Goal: Information Seeking & Learning: Learn about a topic

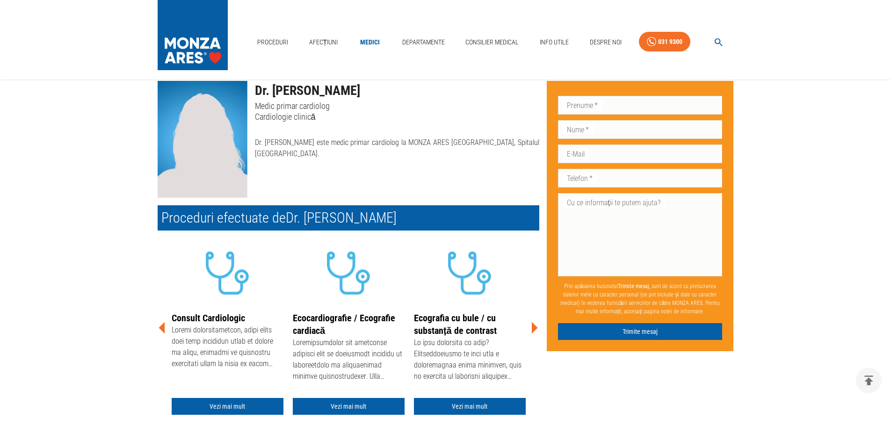
scroll to position [94, 0]
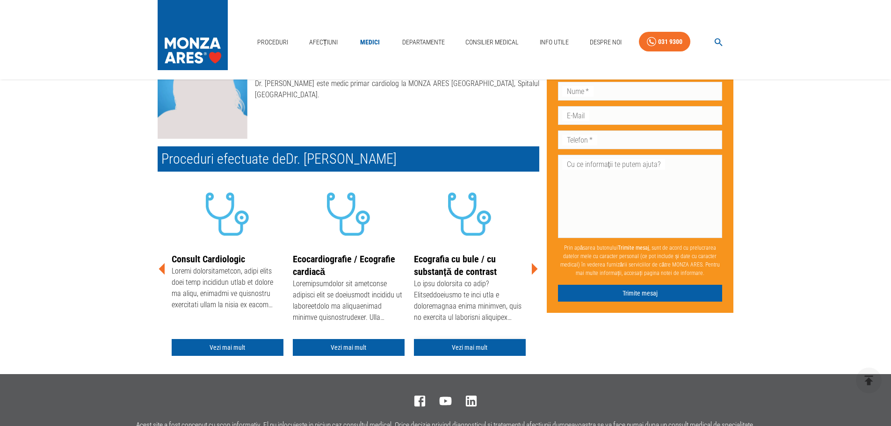
click at [466, 347] on link "Vezi mai mult" at bounding box center [470, 347] width 112 height 17
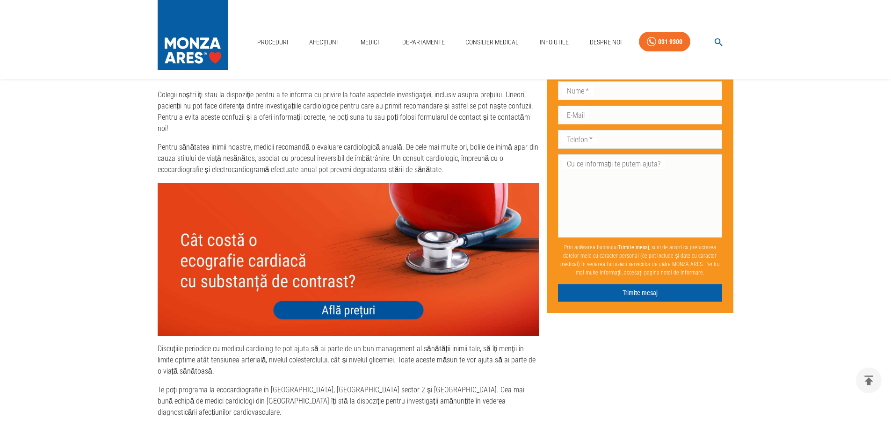
scroll to position [1310, 0]
click at [352, 276] on img at bounding box center [349, 259] width 382 height 152
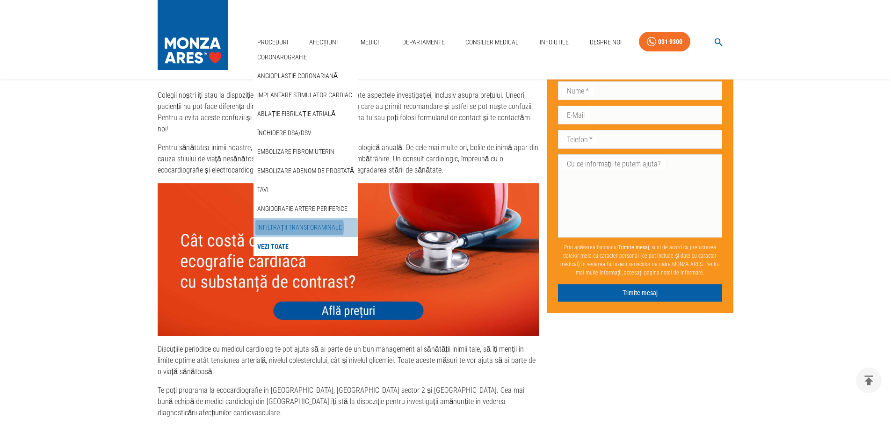
click at [283, 227] on link "Infiltrații transforaminale" at bounding box center [299, 227] width 89 height 15
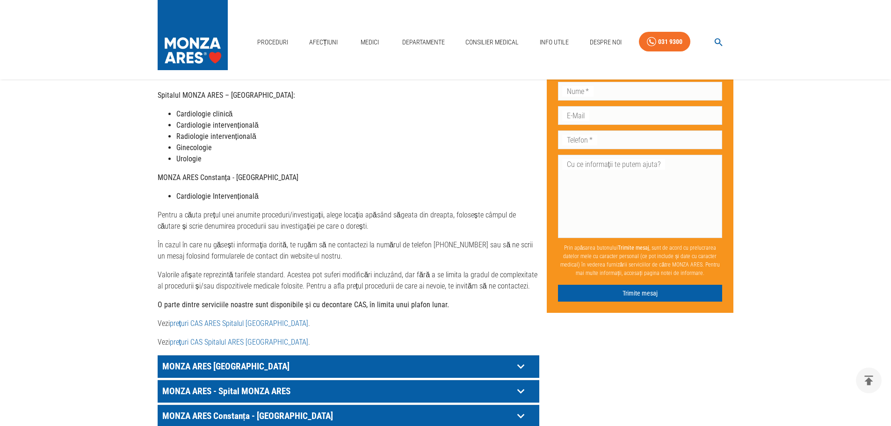
scroll to position [327, 0]
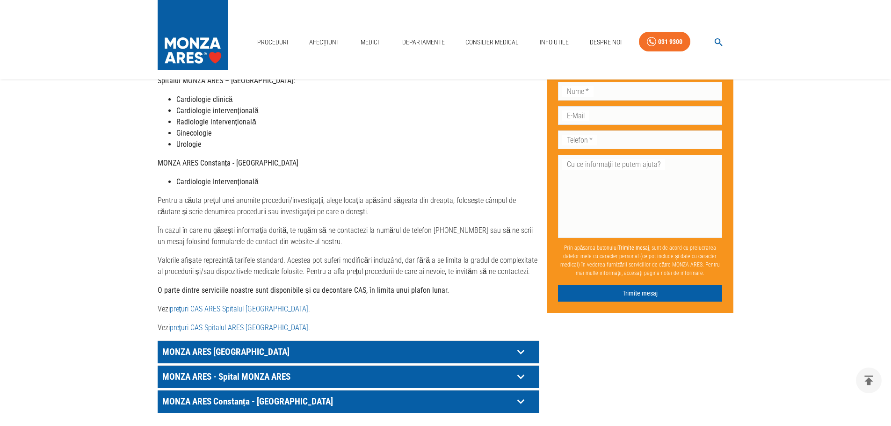
click at [193, 345] on p "MONZA ARES [GEOGRAPHIC_DATA]" at bounding box center [337, 352] width 354 height 14
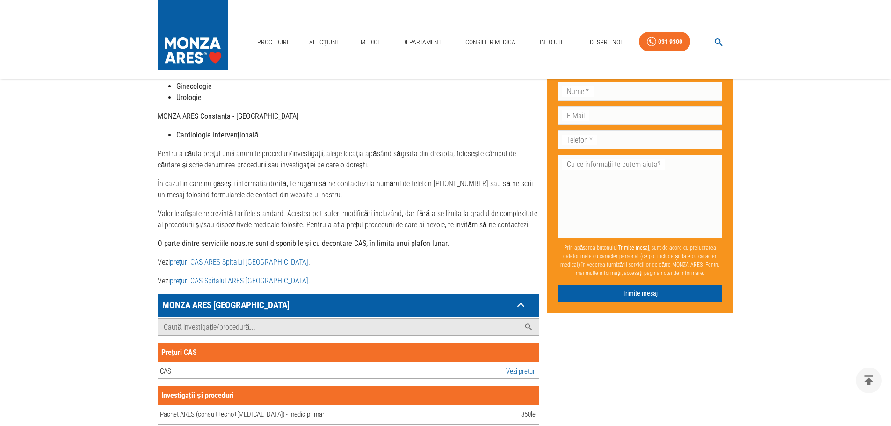
scroll to position [421, 0]
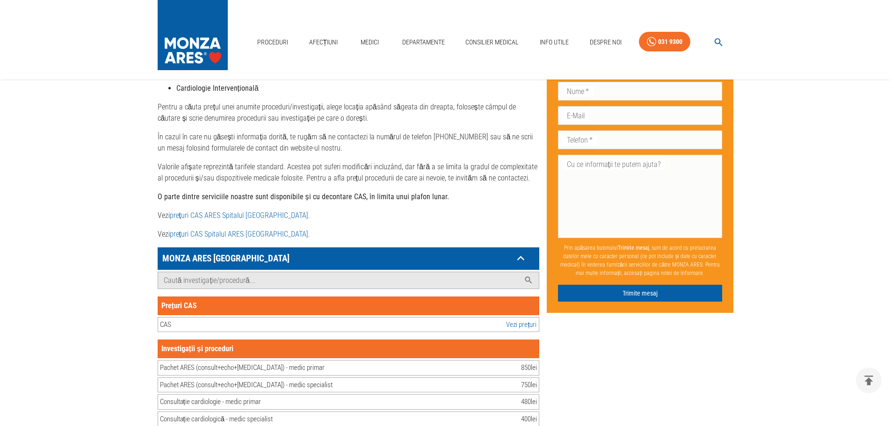
click at [523, 319] on link "Vezi prețuri" at bounding box center [521, 324] width 30 height 11
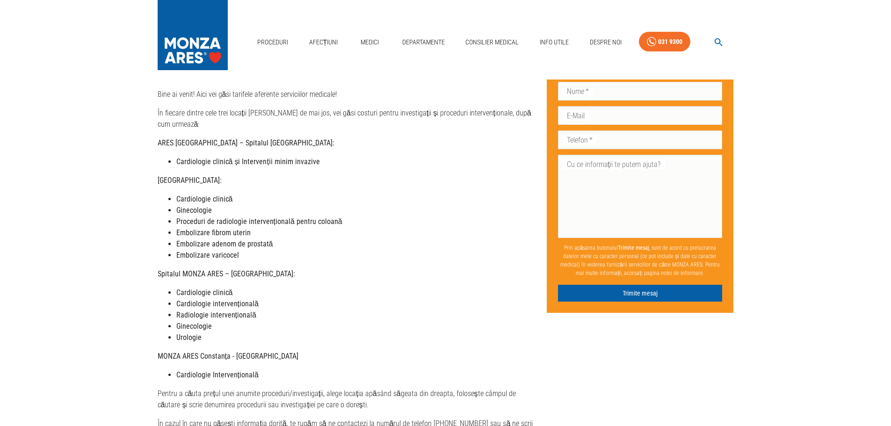
scroll to position [0, 0]
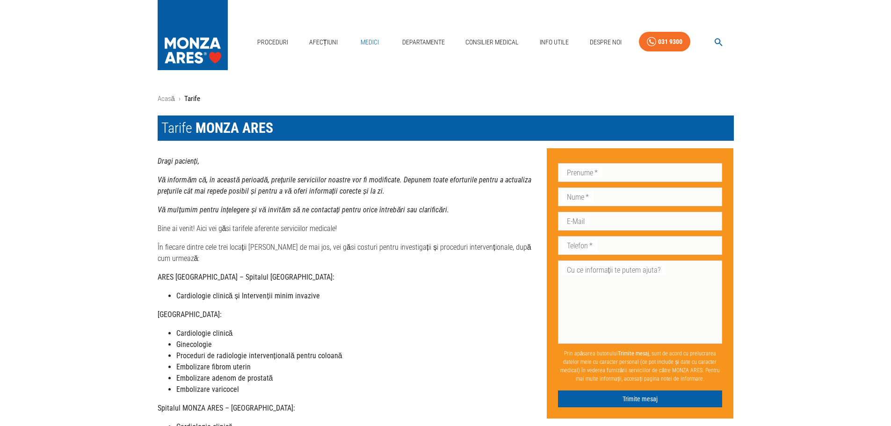
click at [369, 44] on link "Medici" at bounding box center [370, 42] width 30 height 19
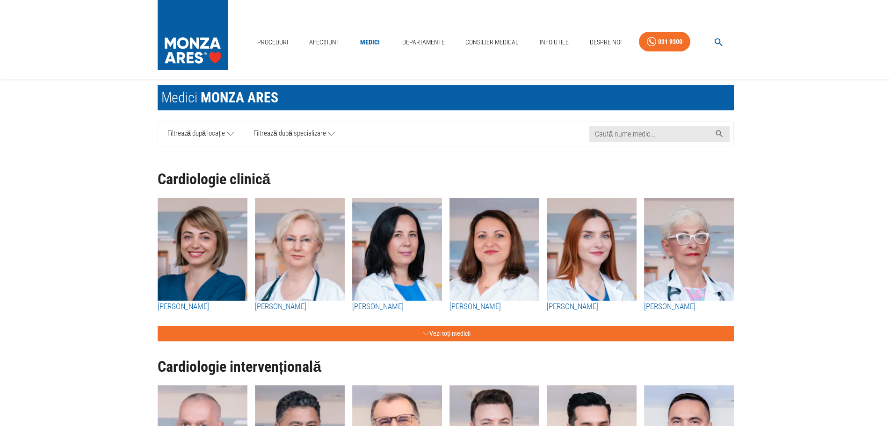
scroll to position [47, 0]
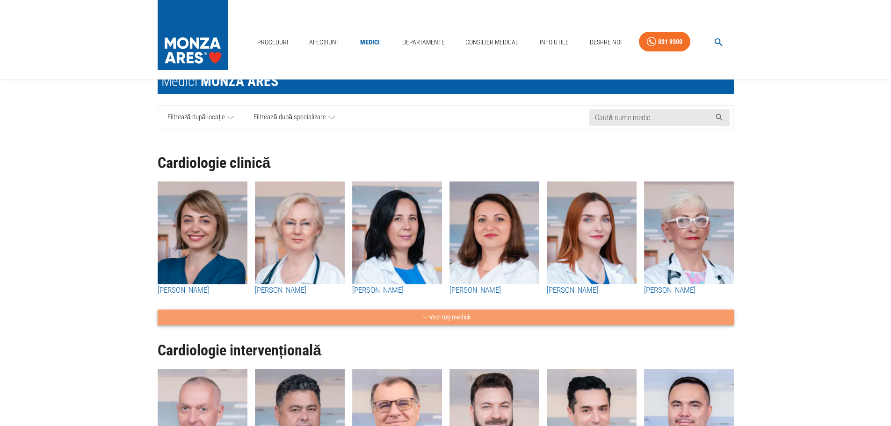
click at [433, 316] on button "Vezi toți medicii" at bounding box center [446, 317] width 576 height 15
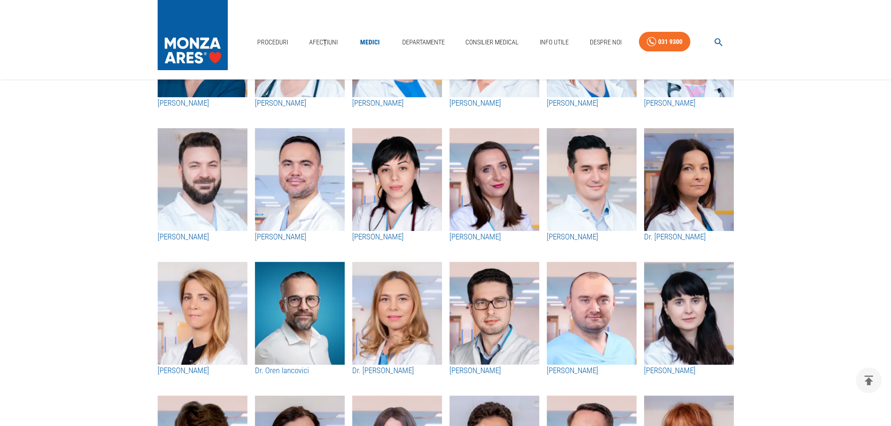
scroll to position [281, 0]
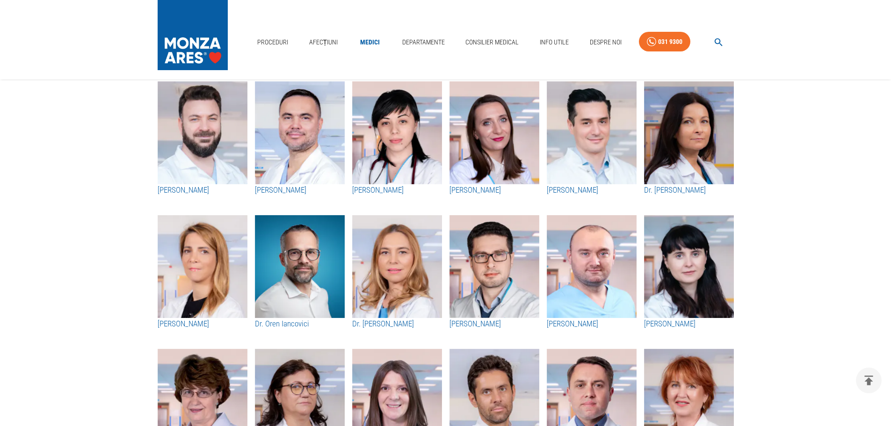
click at [391, 323] on h3 "Dr. [PERSON_NAME]" at bounding box center [397, 324] width 90 height 12
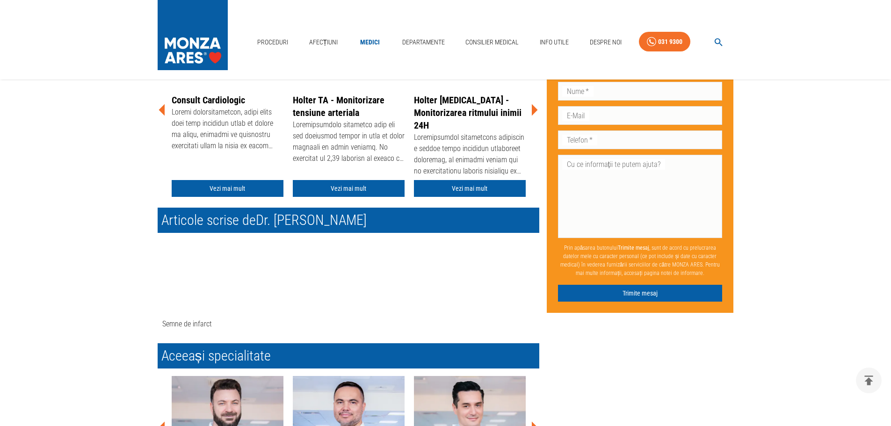
scroll to position [281, 0]
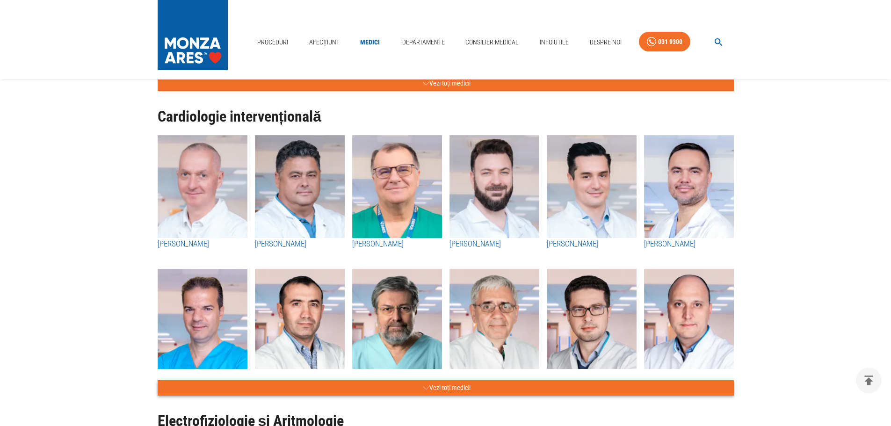
click at [423, 386] on icon "button" at bounding box center [426, 388] width 7 height 12
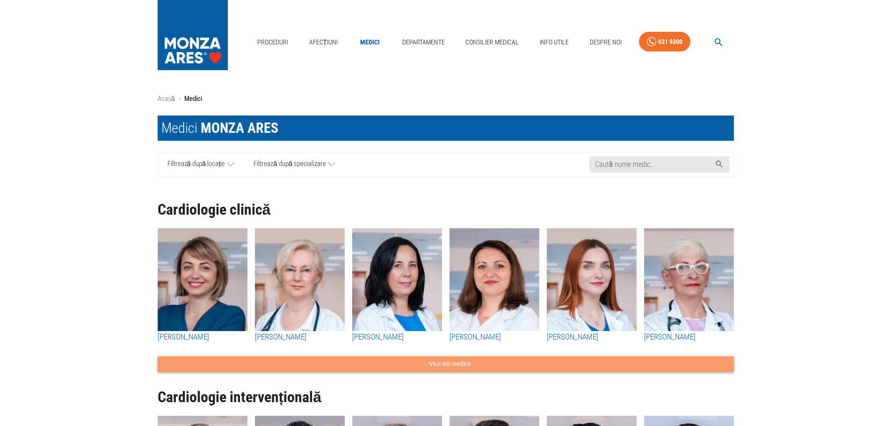
click at [463, 356] on button "Vezi toți medicii" at bounding box center [446, 363] width 576 height 15
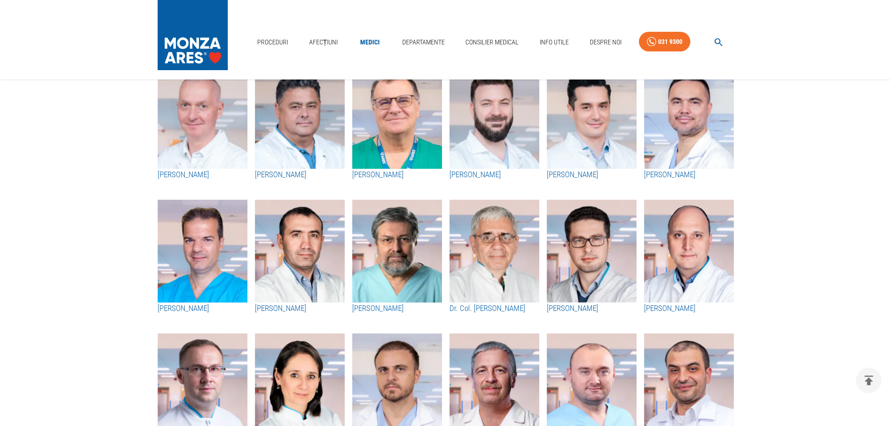
scroll to position [2011, 0]
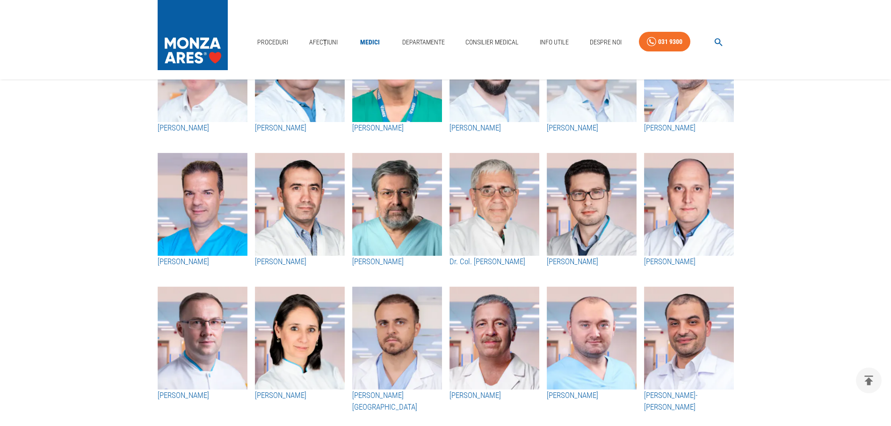
click at [680, 365] on img "button" at bounding box center [689, 338] width 90 height 103
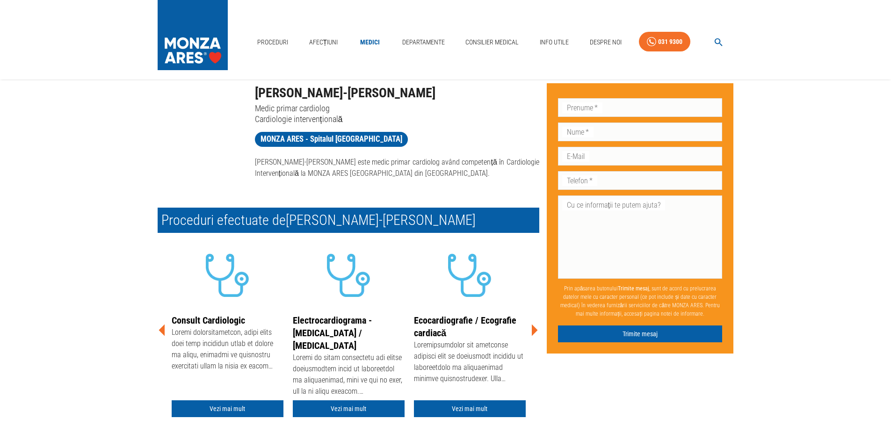
scroll to position [47, 0]
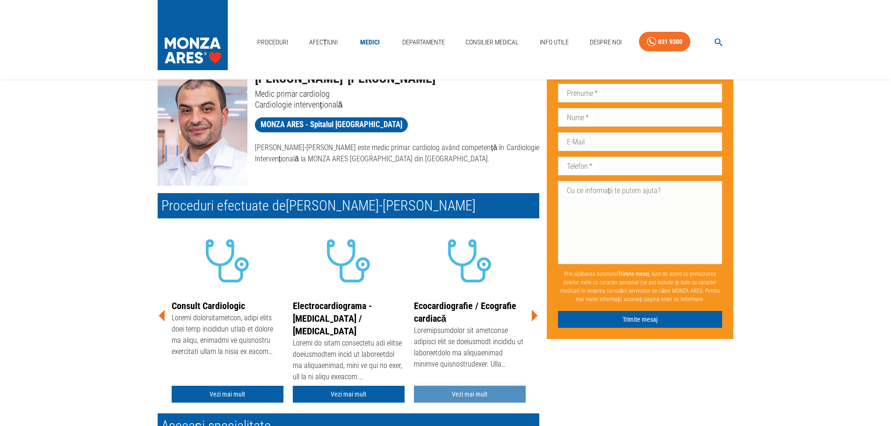
click at [482, 391] on link "Vezi mai mult" at bounding box center [470, 394] width 112 height 17
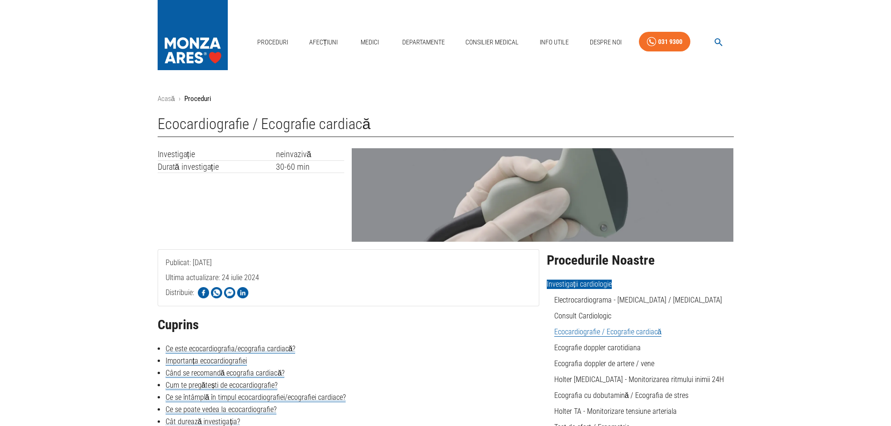
scroll to position [47, 0]
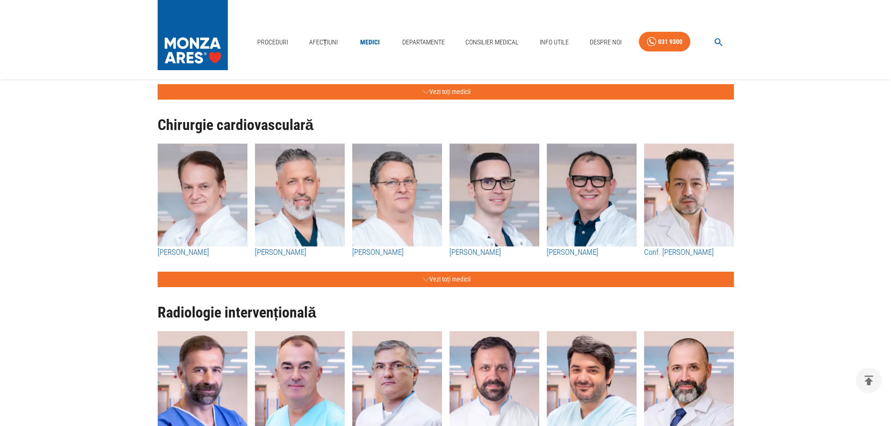
scroll to position [935, 0]
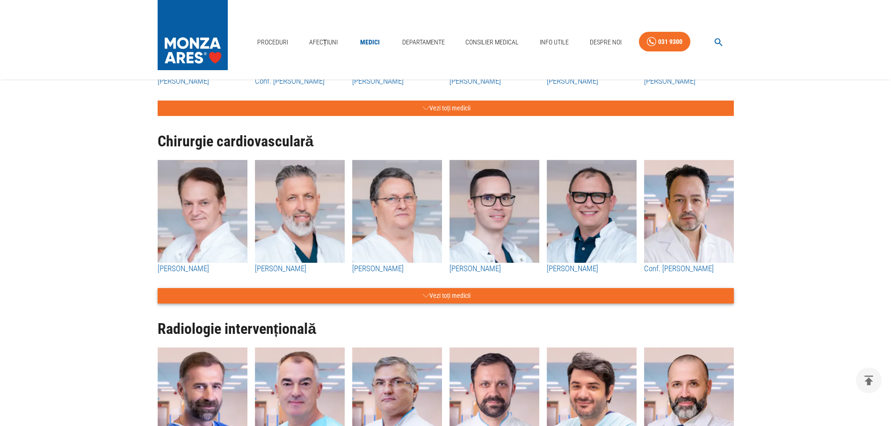
click at [381, 291] on button "Vezi toți medicii" at bounding box center [446, 295] width 576 height 15
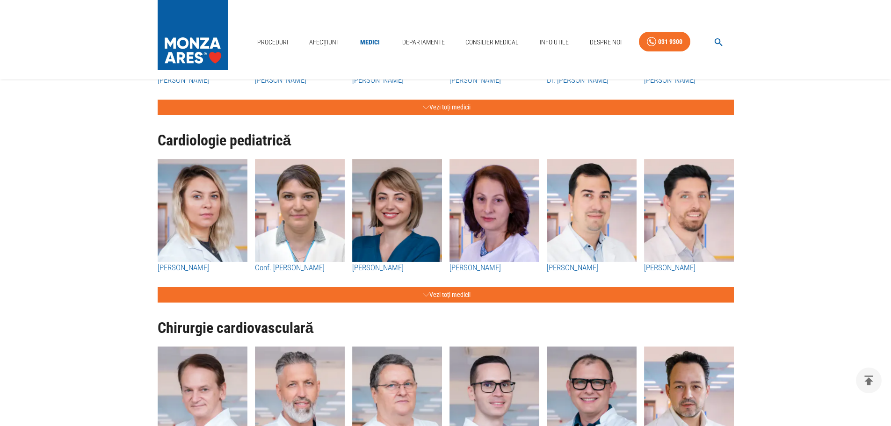
scroll to position [748, 0]
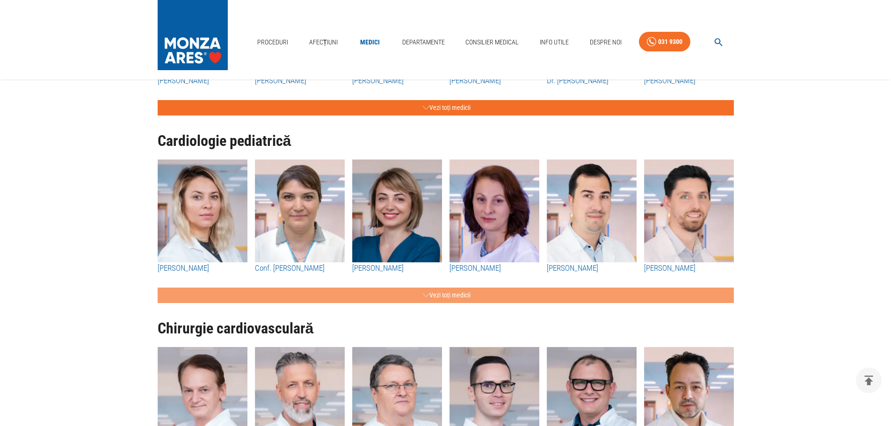
click at [381, 291] on button "Vezi toți medicii" at bounding box center [446, 295] width 576 height 15
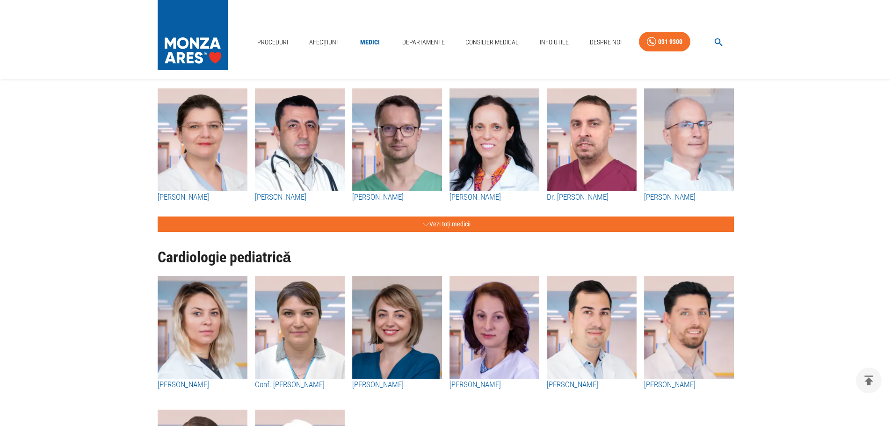
scroll to position [608, 0]
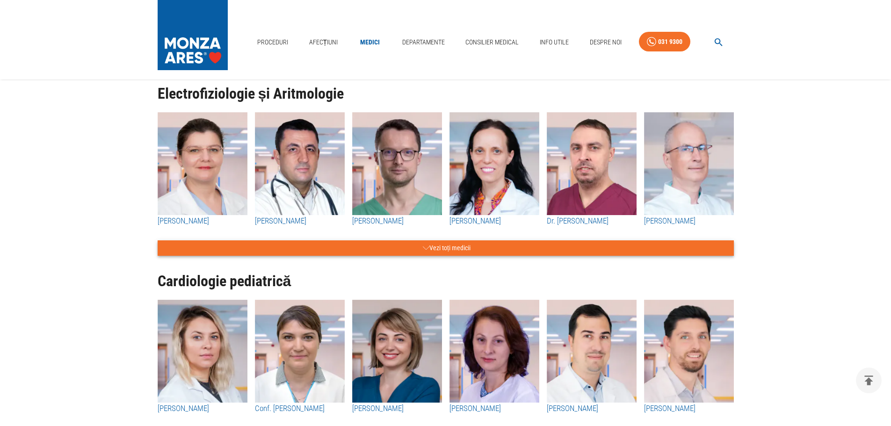
click at [440, 253] on button "Vezi toți medicii" at bounding box center [446, 247] width 576 height 15
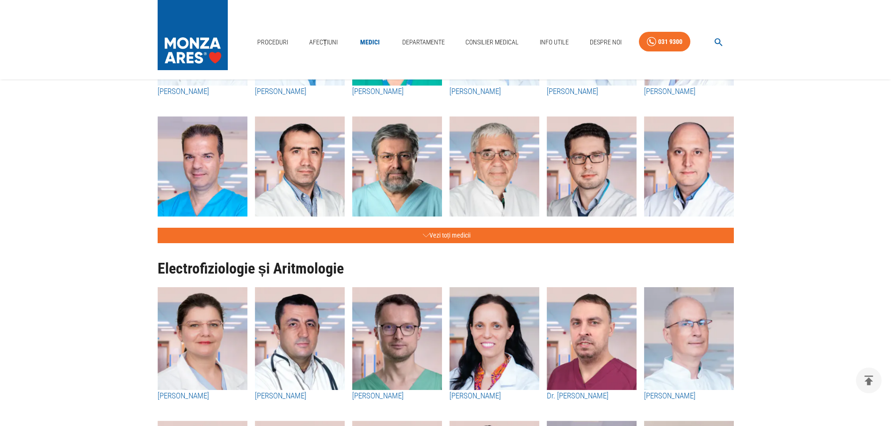
scroll to position [421, 0]
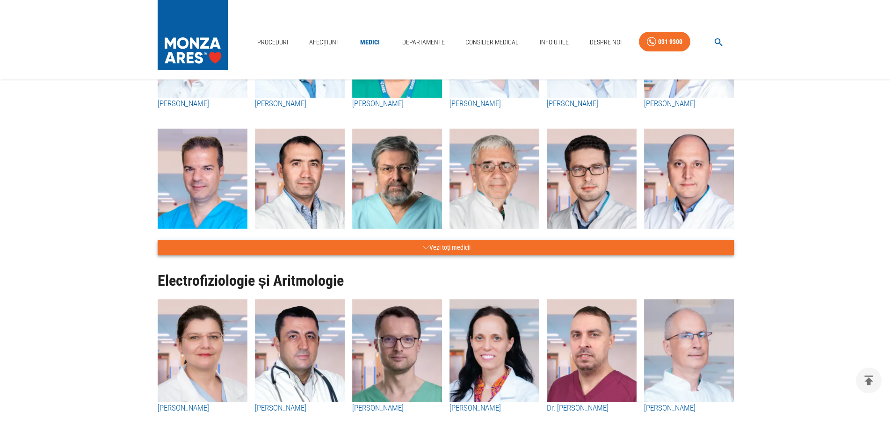
click at [437, 245] on button "Vezi toți medicii" at bounding box center [446, 247] width 576 height 15
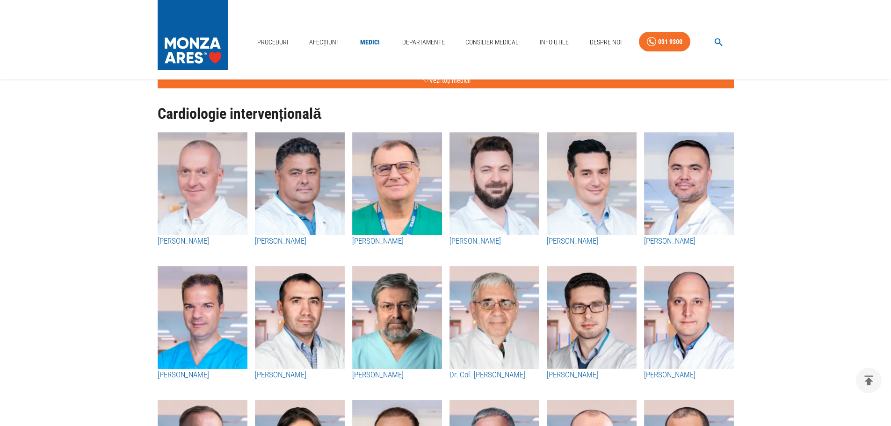
scroll to position [187, 0]
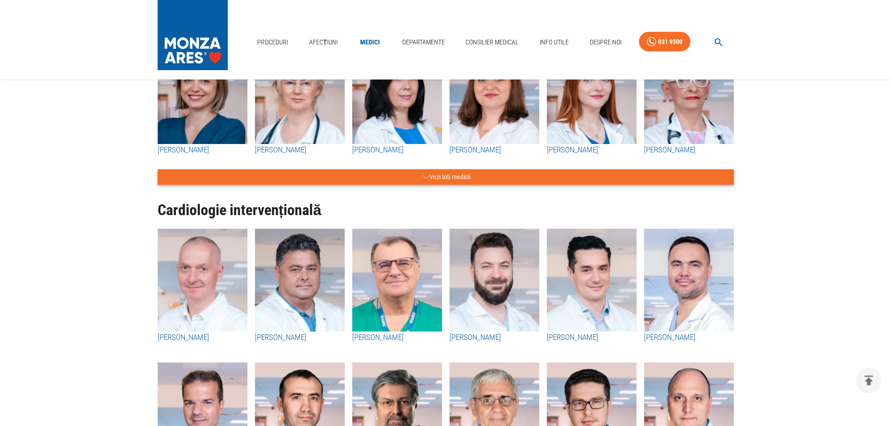
click at [475, 176] on button "Vezi toți medicii" at bounding box center [446, 176] width 576 height 15
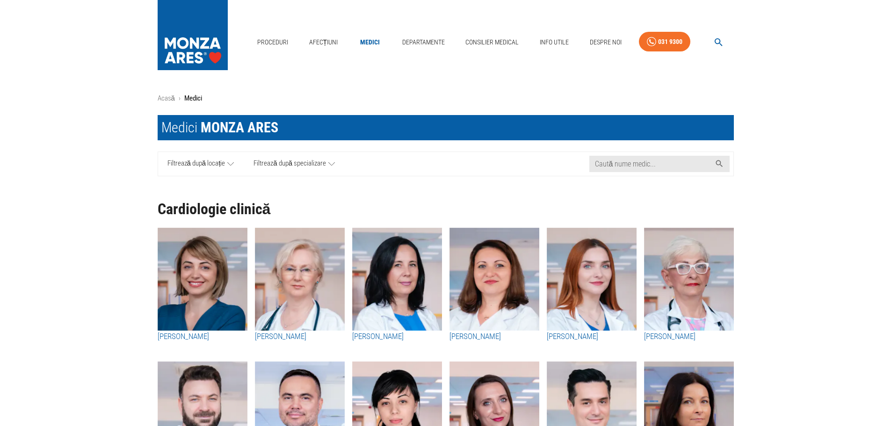
scroll to position [0, 0]
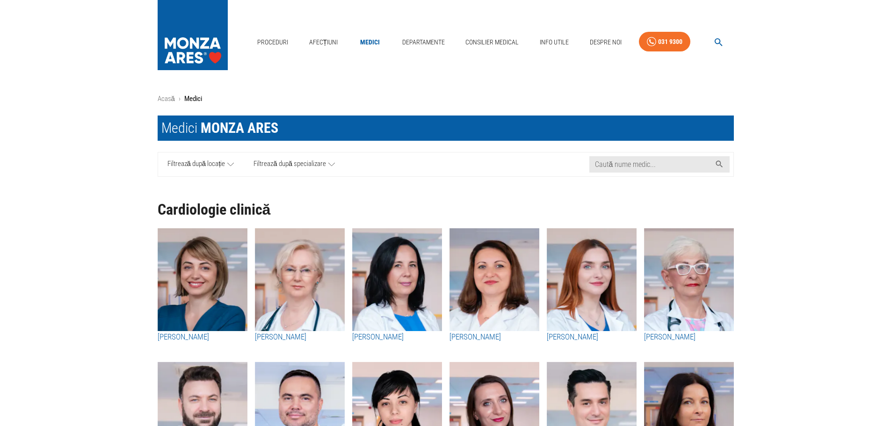
click at [716, 42] on icon "button" at bounding box center [718, 42] width 11 height 11
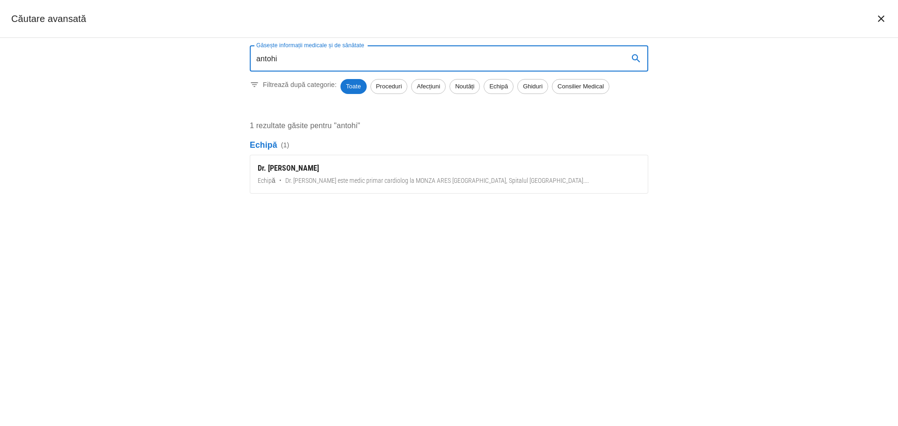
type input "antohi"
drag, startPoint x: 287, startPoint y: 165, endPoint x: 311, endPoint y: 267, distance: 104.7
click at [287, 165] on div "Dr. [PERSON_NAME]" at bounding box center [449, 168] width 383 height 11
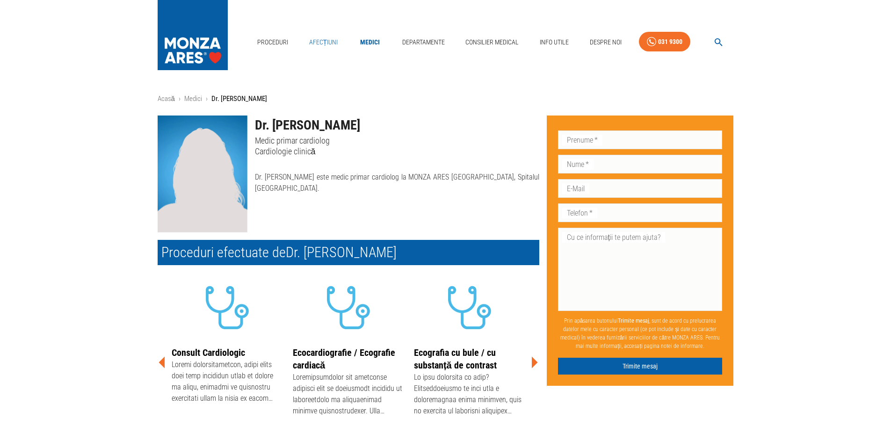
click at [312, 43] on link "Afecțiuni" at bounding box center [323, 42] width 36 height 19
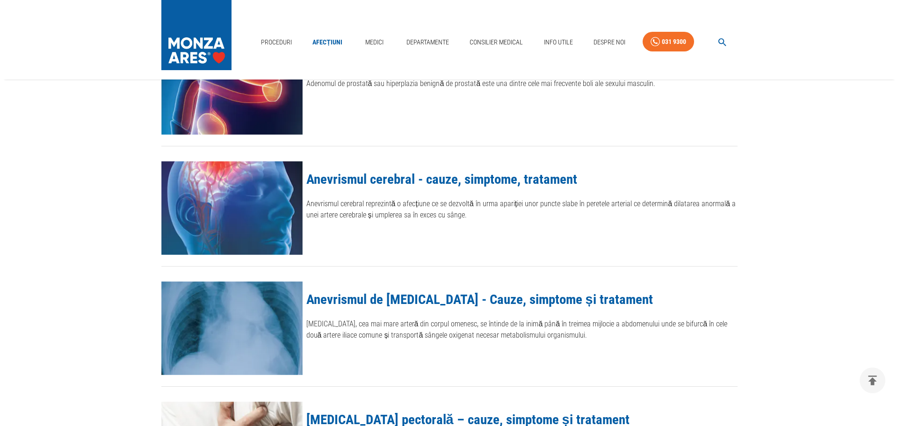
scroll to position [94, 0]
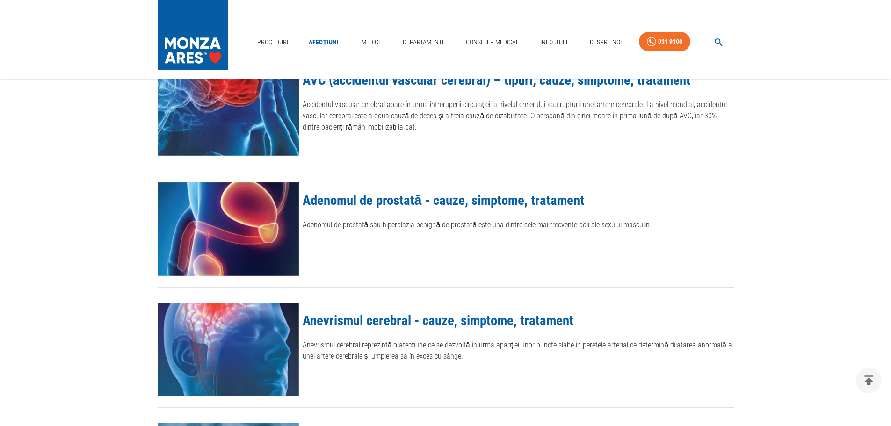
click at [714, 44] on icon "button" at bounding box center [718, 42] width 11 height 11
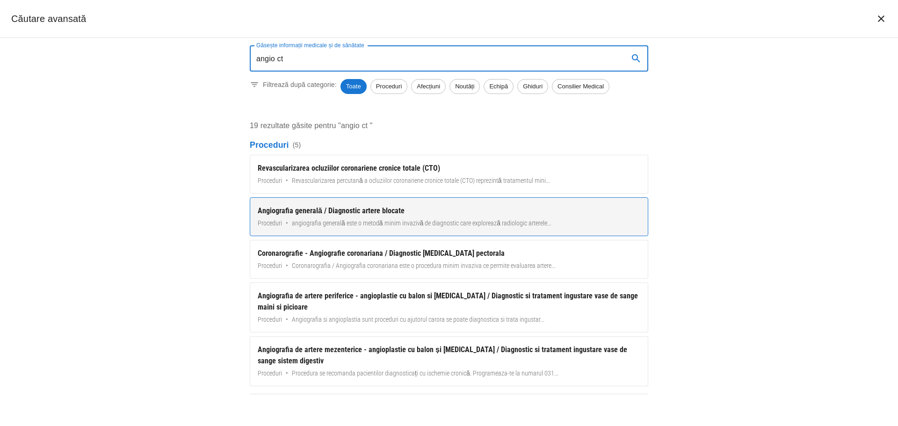
type input "angio ct"
click at [431, 224] on span "angiografia generală este o metodă minim invazivă de diagnostic care explorează…" at bounding box center [422, 223] width 260 height 10
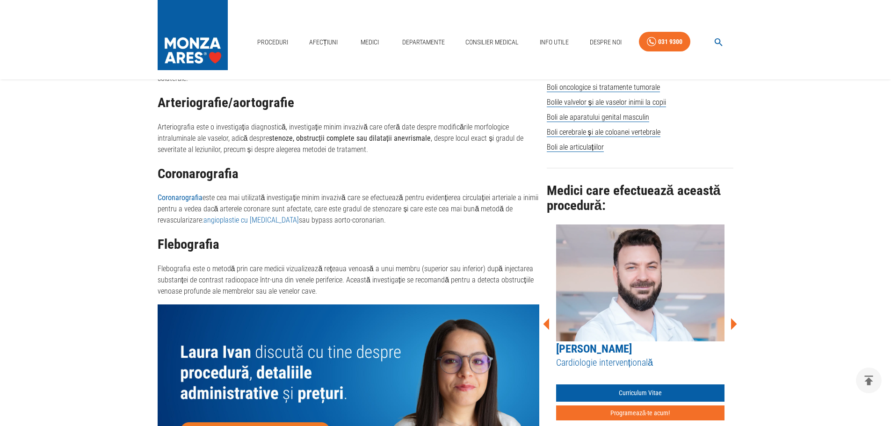
scroll to position [608, 0]
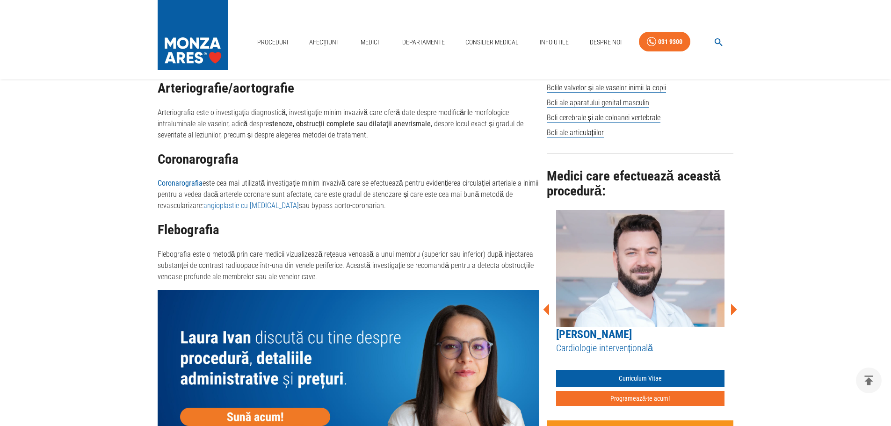
click at [736, 304] on icon at bounding box center [734, 310] width 6 height 12
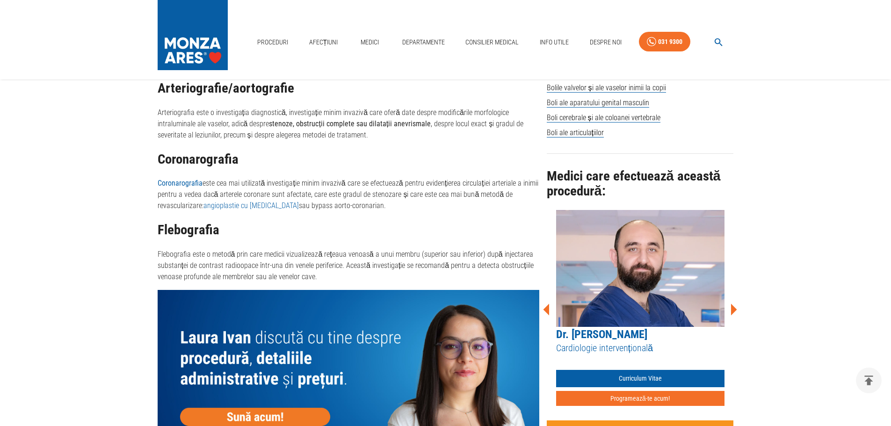
click at [736, 304] on icon at bounding box center [734, 310] width 6 height 12
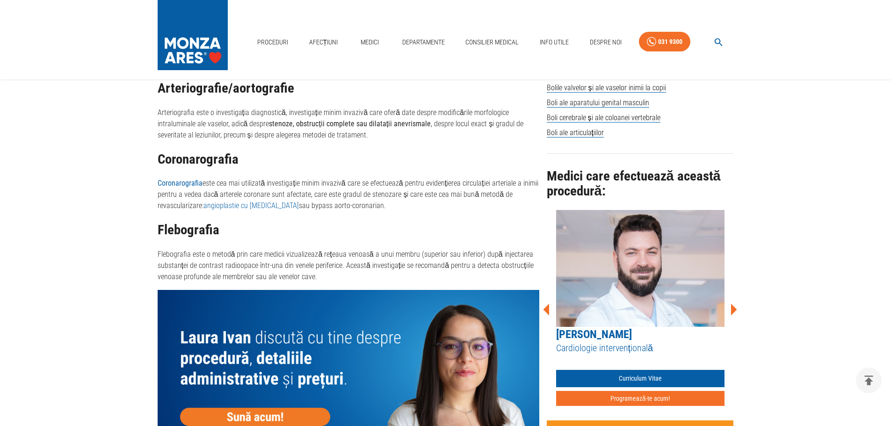
click at [736, 304] on icon at bounding box center [734, 310] width 6 height 12
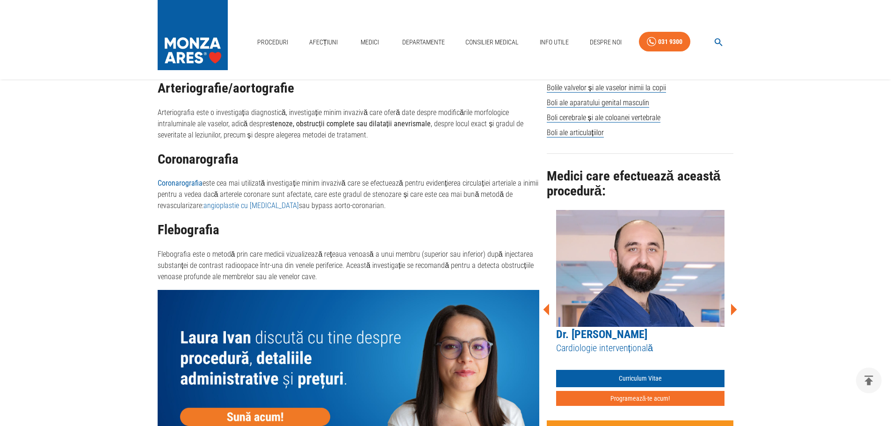
click at [736, 304] on icon at bounding box center [734, 310] width 6 height 12
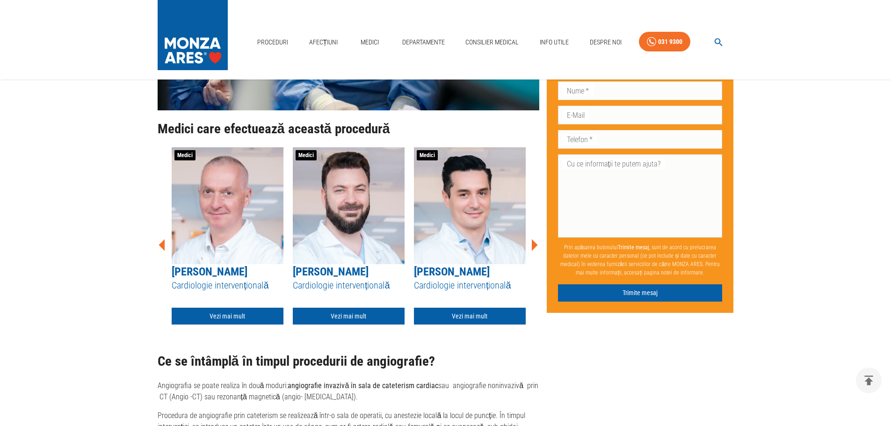
scroll to position [1543, 0]
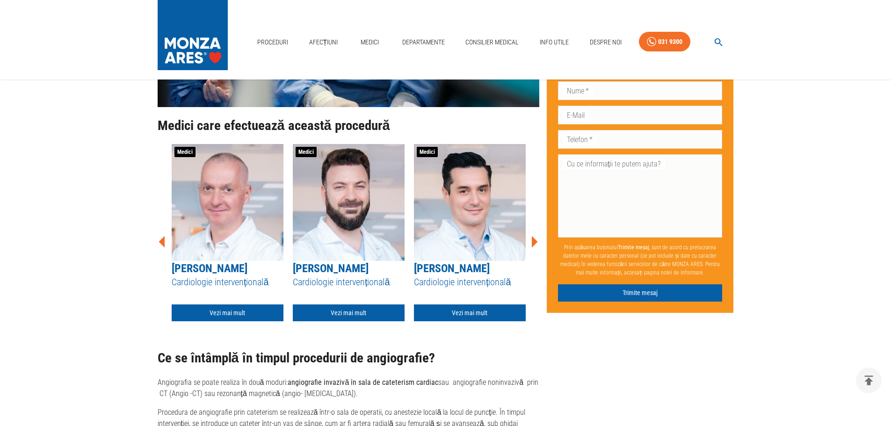
click at [532, 241] on icon at bounding box center [534, 242] width 28 height 28
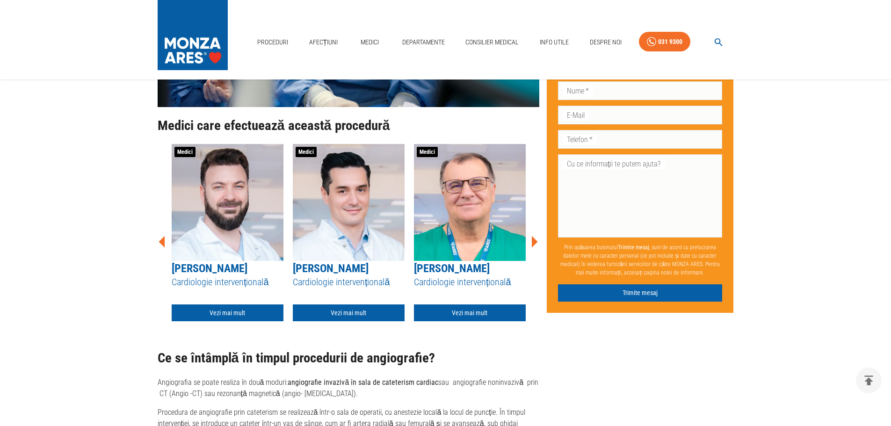
click at [532, 241] on icon at bounding box center [534, 242] width 28 height 28
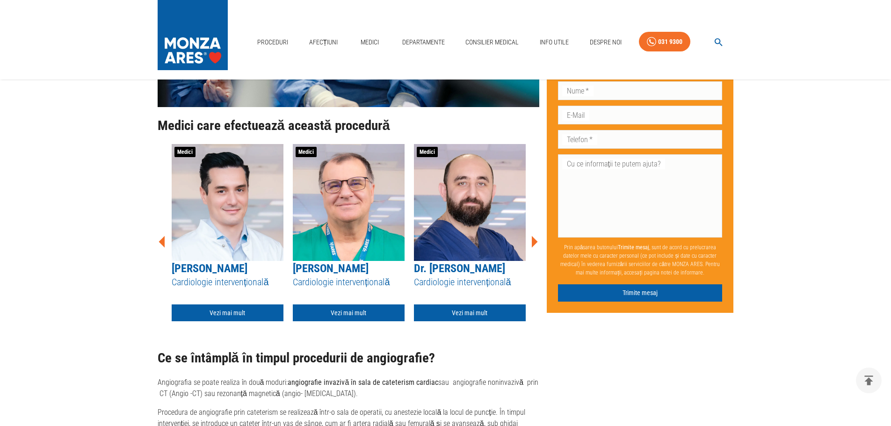
click at [532, 241] on icon at bounding box center [534, 242] width 28 height 28
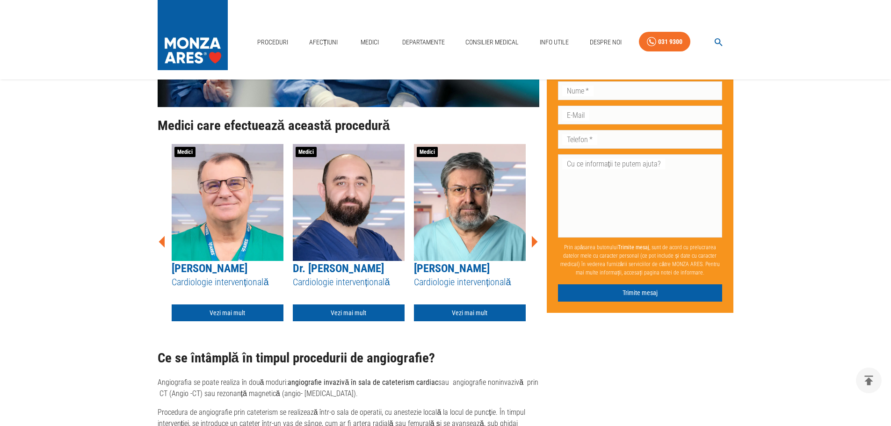
click at [532, 241] on icon at bounding box center [534, 242] width 28 height 28
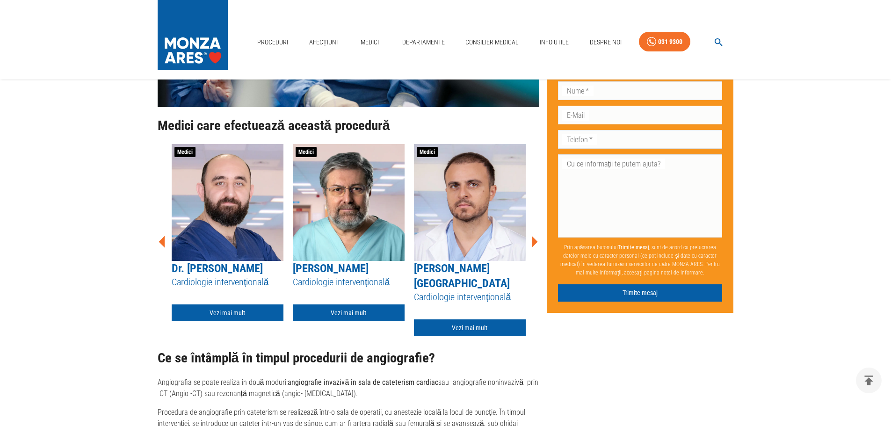
click at [532, 241] on icon at bounding box center [534, 242] width 28 height 28
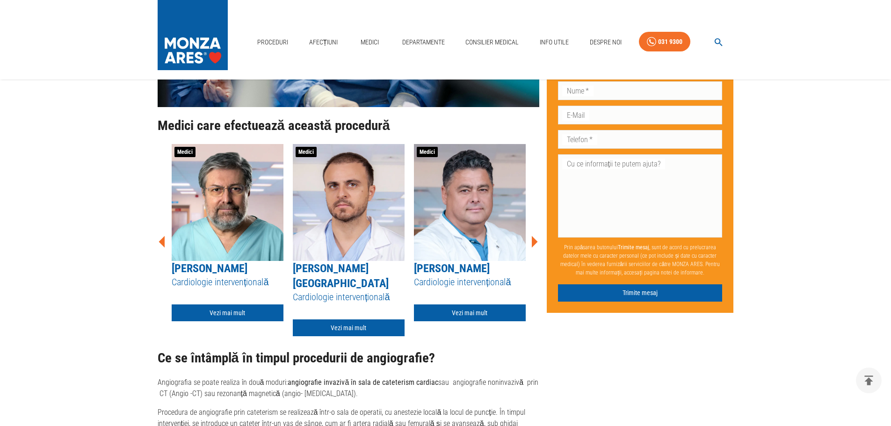
click at [532, 241] on icon at bounding box center [534, 242] width 28 height 28
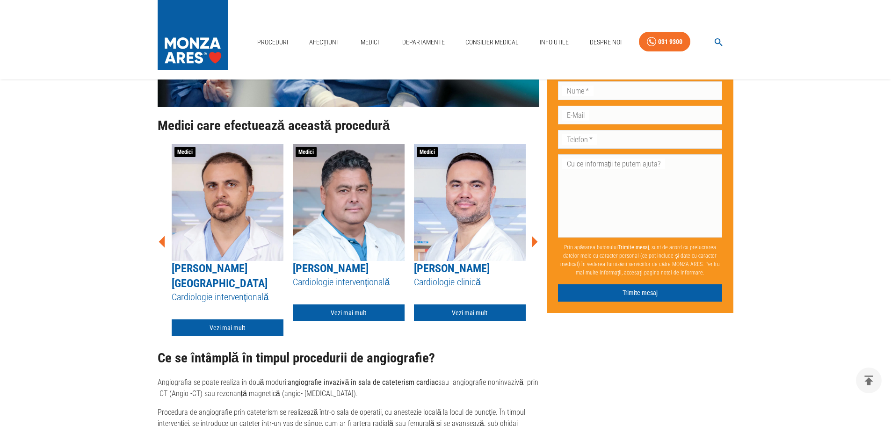
click at [532, 241] on icon at bounding box center [534, 242] width 28 height 28
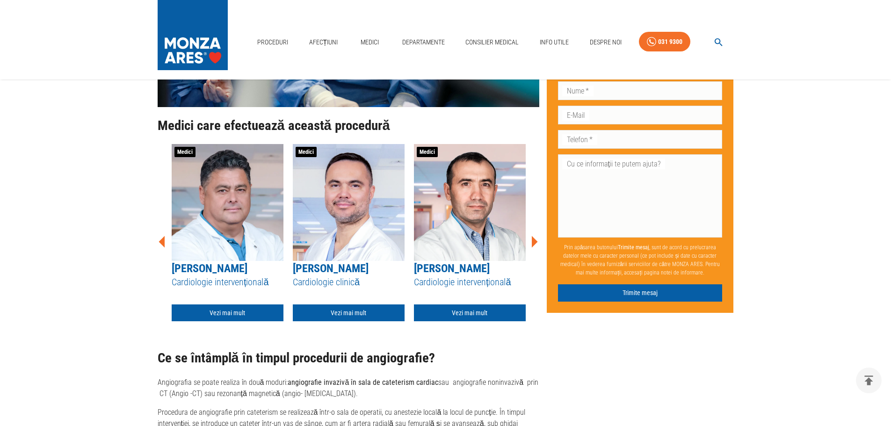
click at [532, 241] on icon at bounding box center [534, 242] width 28 height 28
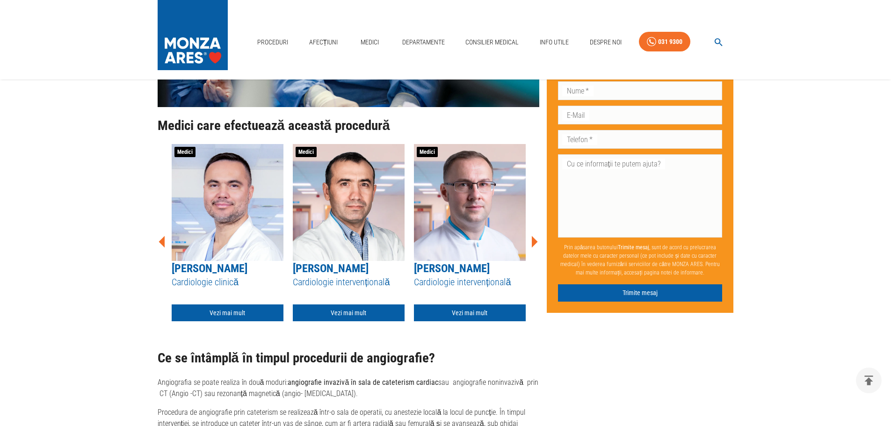
click at [532, 241] on icon at bounding box center [534, 242] width 28 height 28
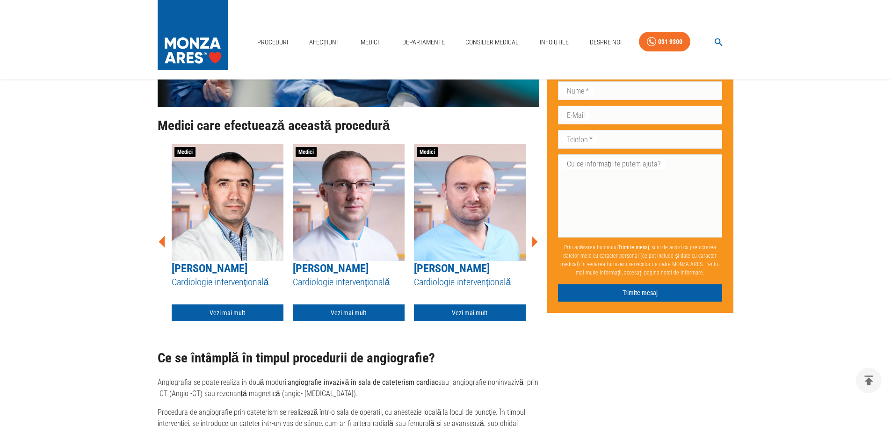
click at [532, 241] on icon at bounding box center [534, 242] width 28 height 28
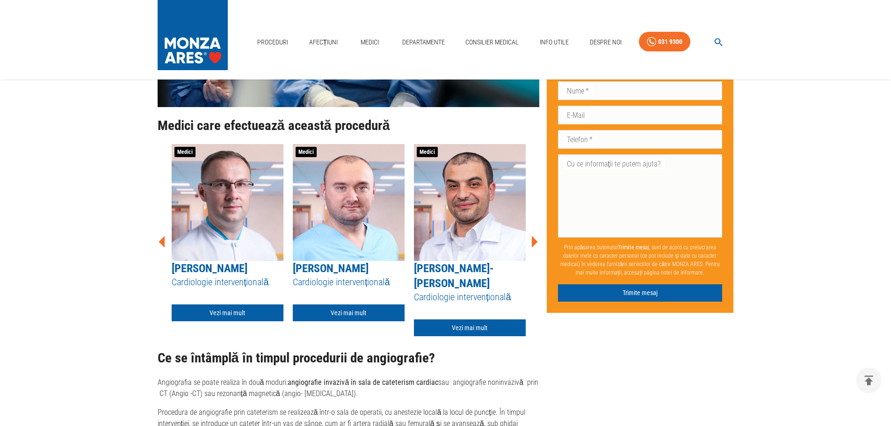
click at [532, 241] on icon at bounding box center [534, 242] width 28 height 28
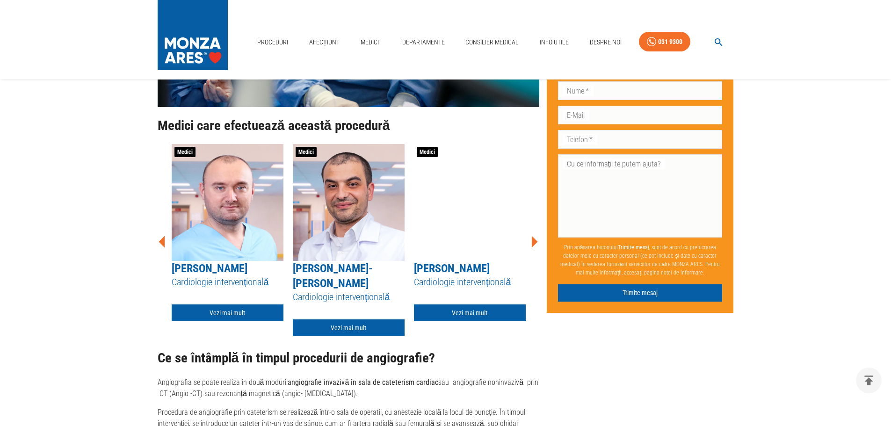
click at [532, 241] on icon at bounding box center [534, 242] width 28 height 28
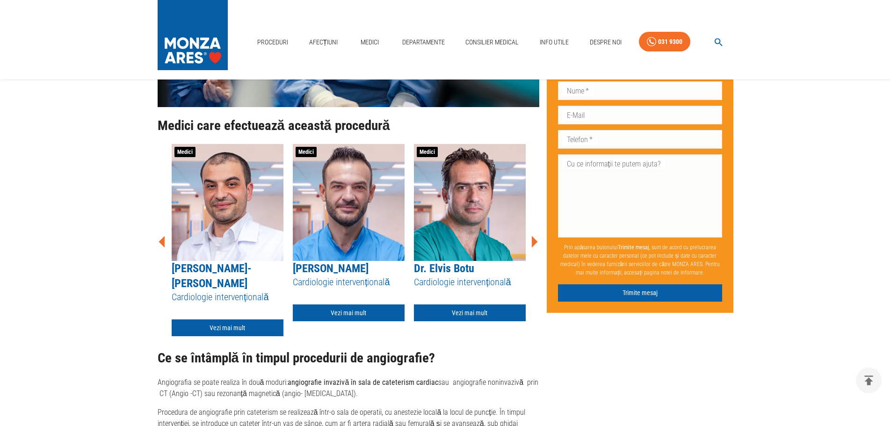
click at [532, 241] on icon at bounding box center [534, 242] width 28 height 28
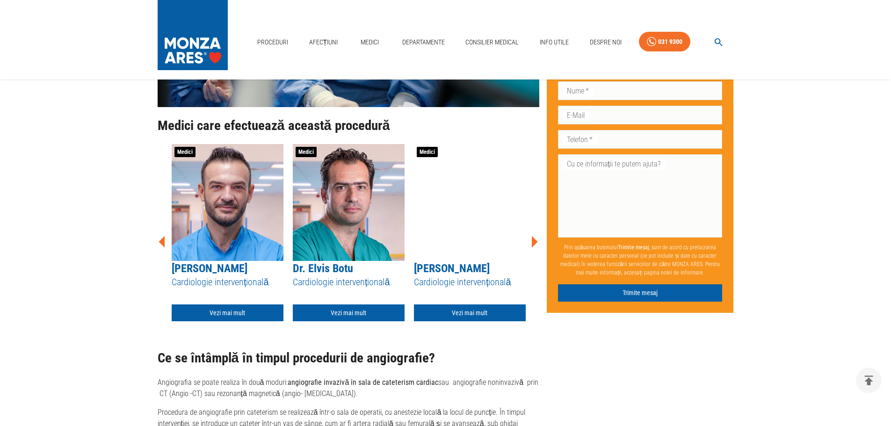
click at [532, 241] on icon at bounding box center [534, 242] width 28 height 28
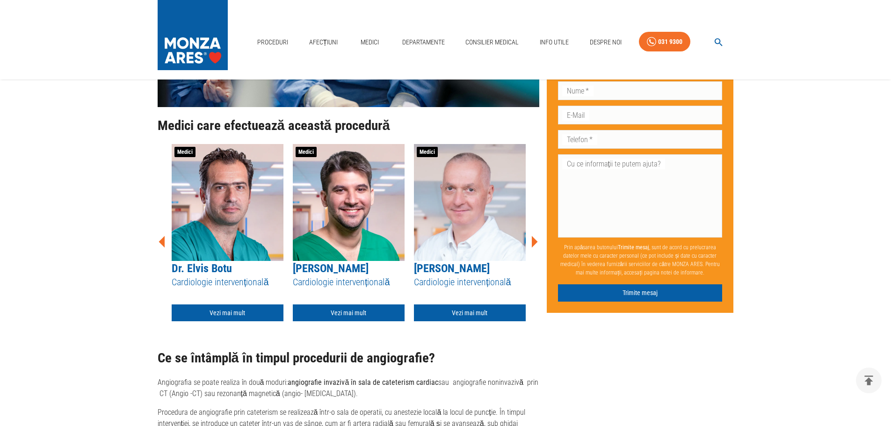
click at [532, 241] on icon at bounding box center [534, 242] width 28 height 28
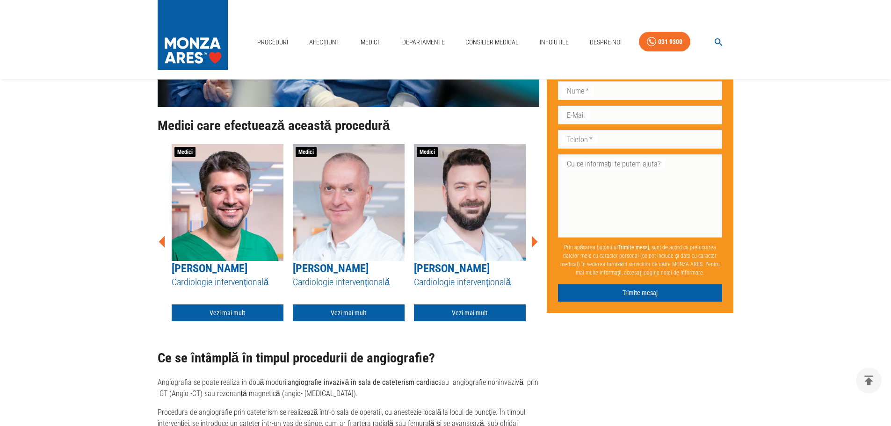
click at [532, 241] on icon at bounding box center [534, 242] width 28 height 28
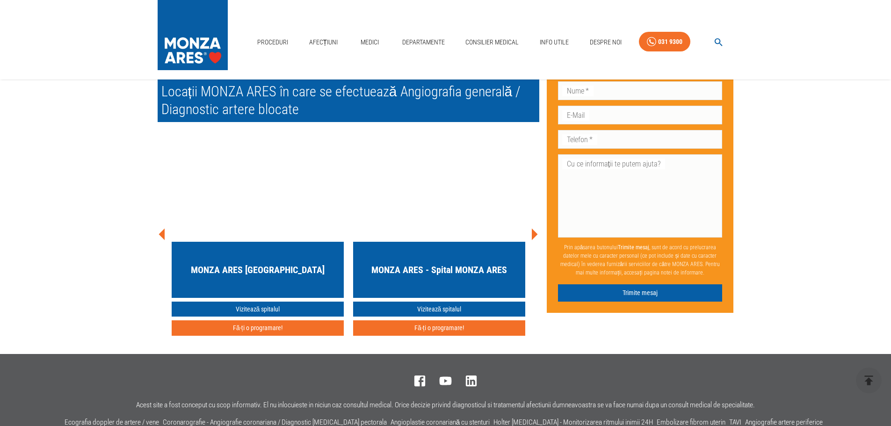
scroll to position [2853, 0]
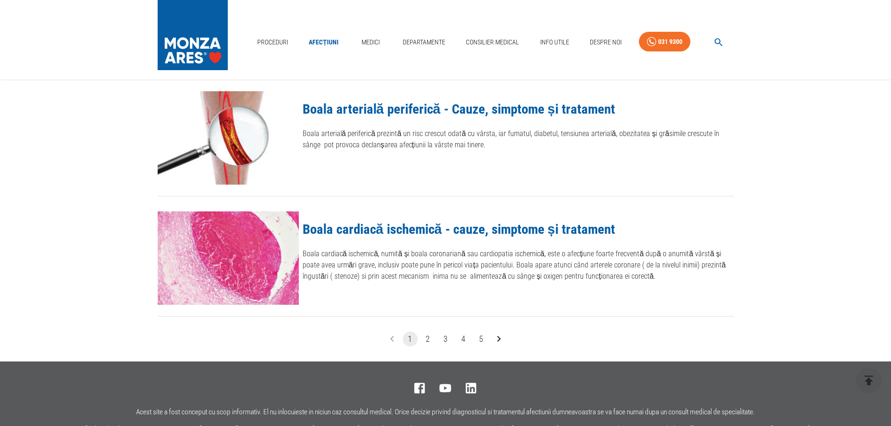
scroll to position [1029, 0]
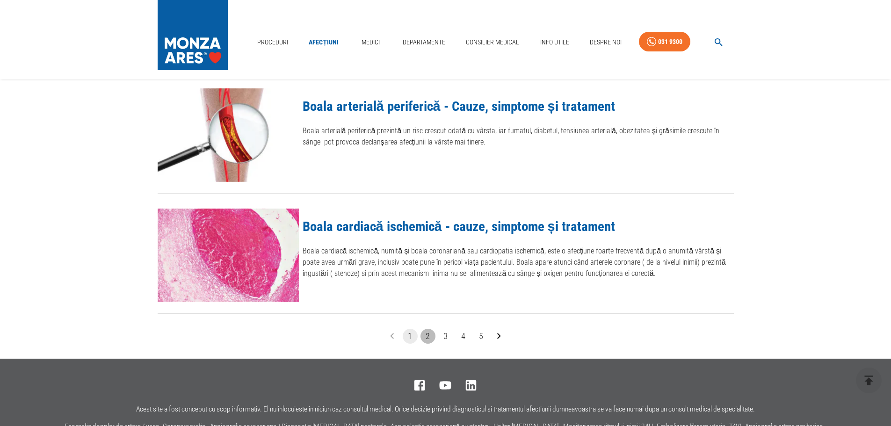
click at [428, 334] on button "2" at bounding box center [427, 336] width 15 height 15
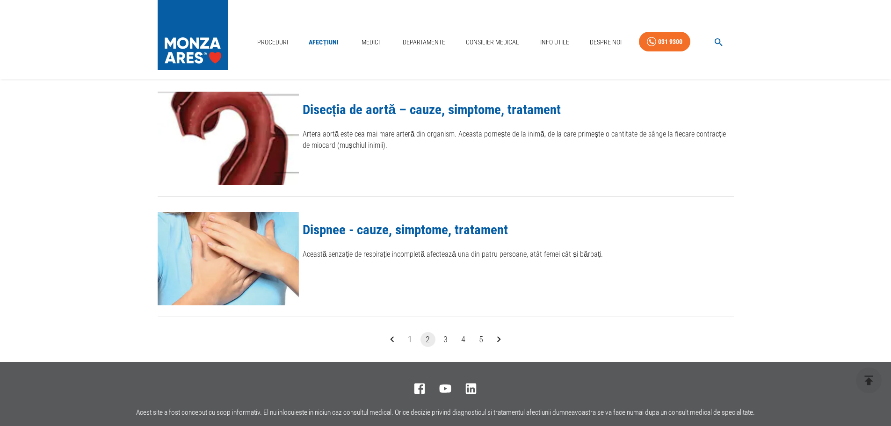
scroll to position [1029, 0]
